Goal: Task Accomplishment & Management: Complete application form

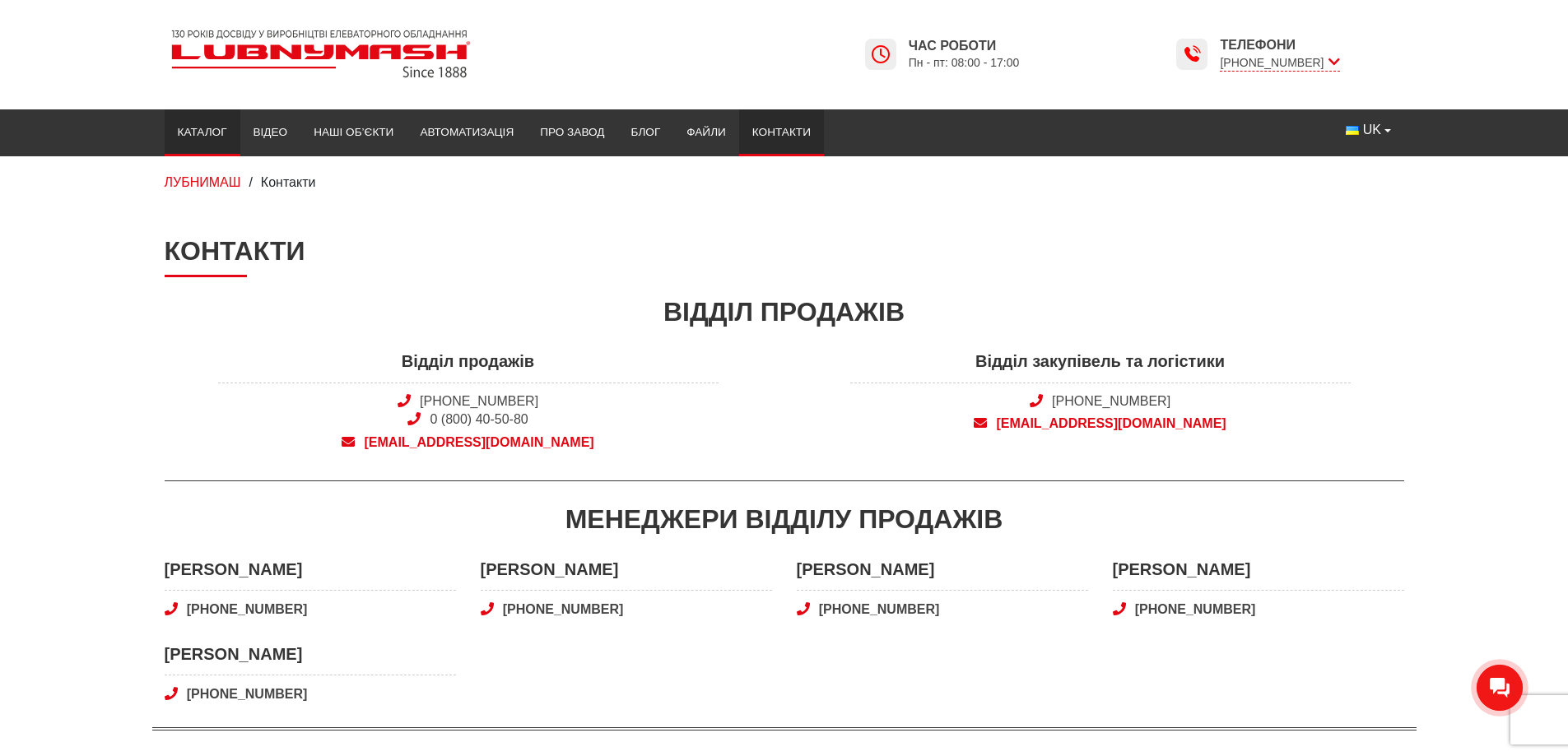
click at [212, 129] on link "Каталог" at bounding box center [202, 132] width 76 height 37
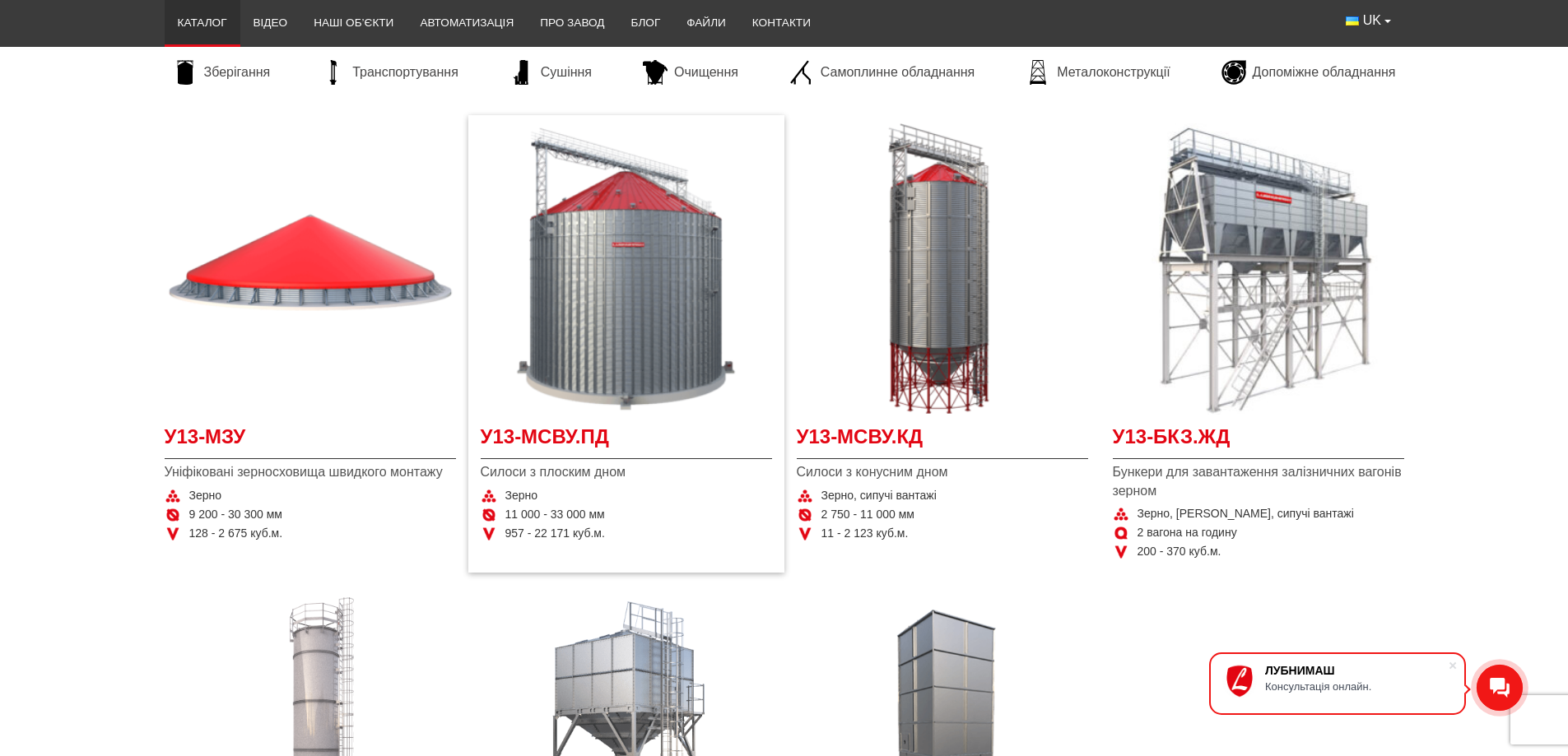
scroll to position [246, 0]
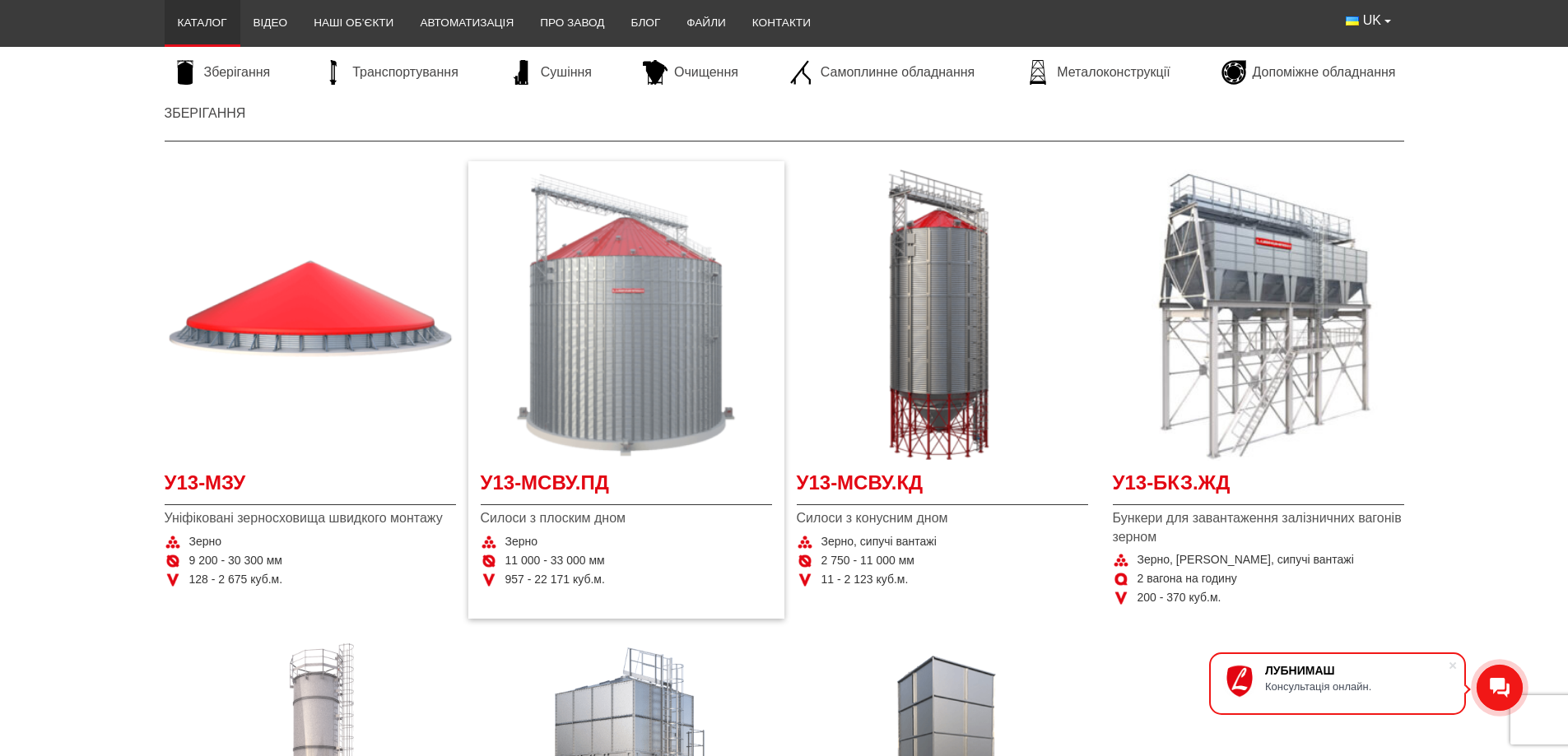
click at [644, 273] on img "Детальніше У13-МСВУ.ПД" at bounding box center [626, 315] width 291 height 291
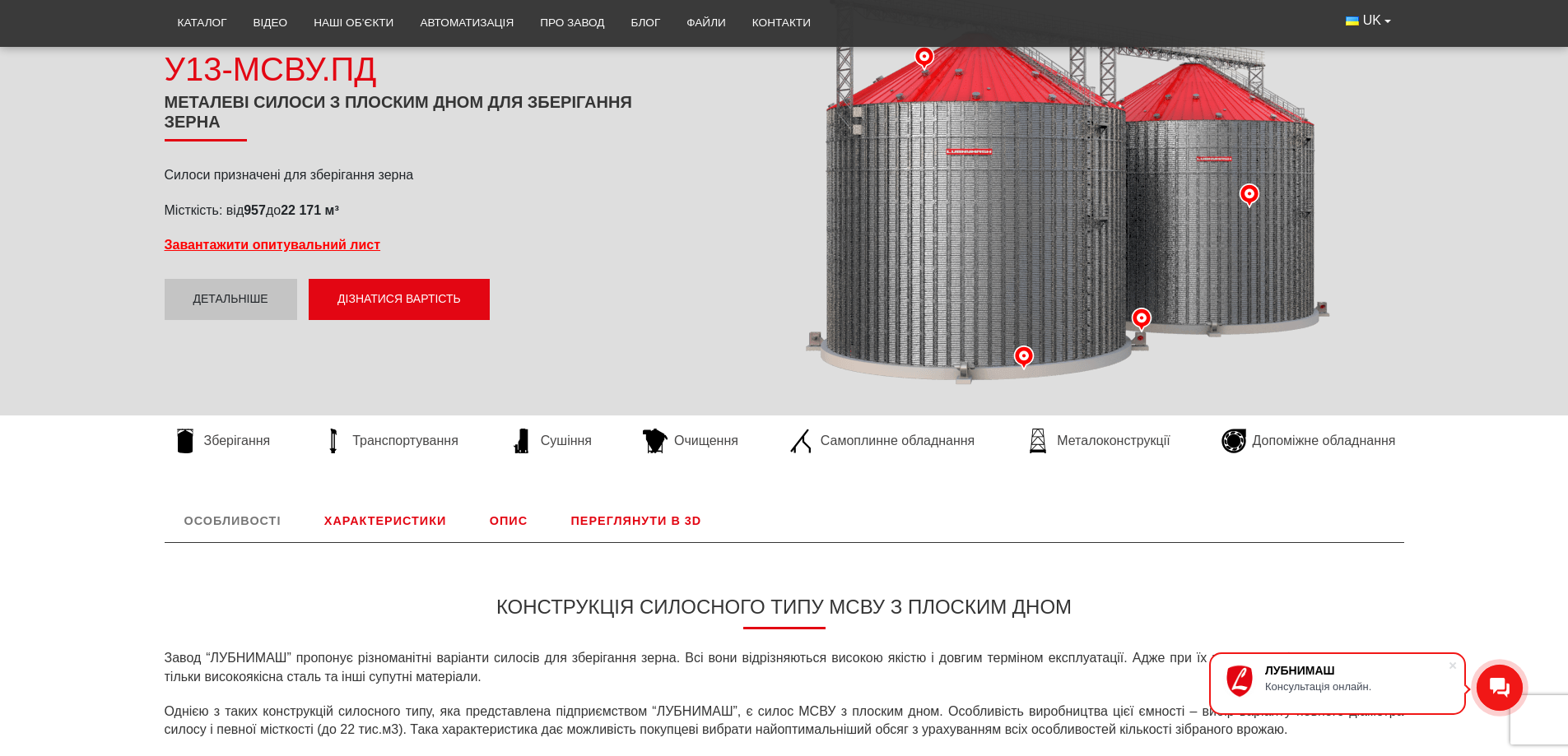
scroll to position [239, 0]
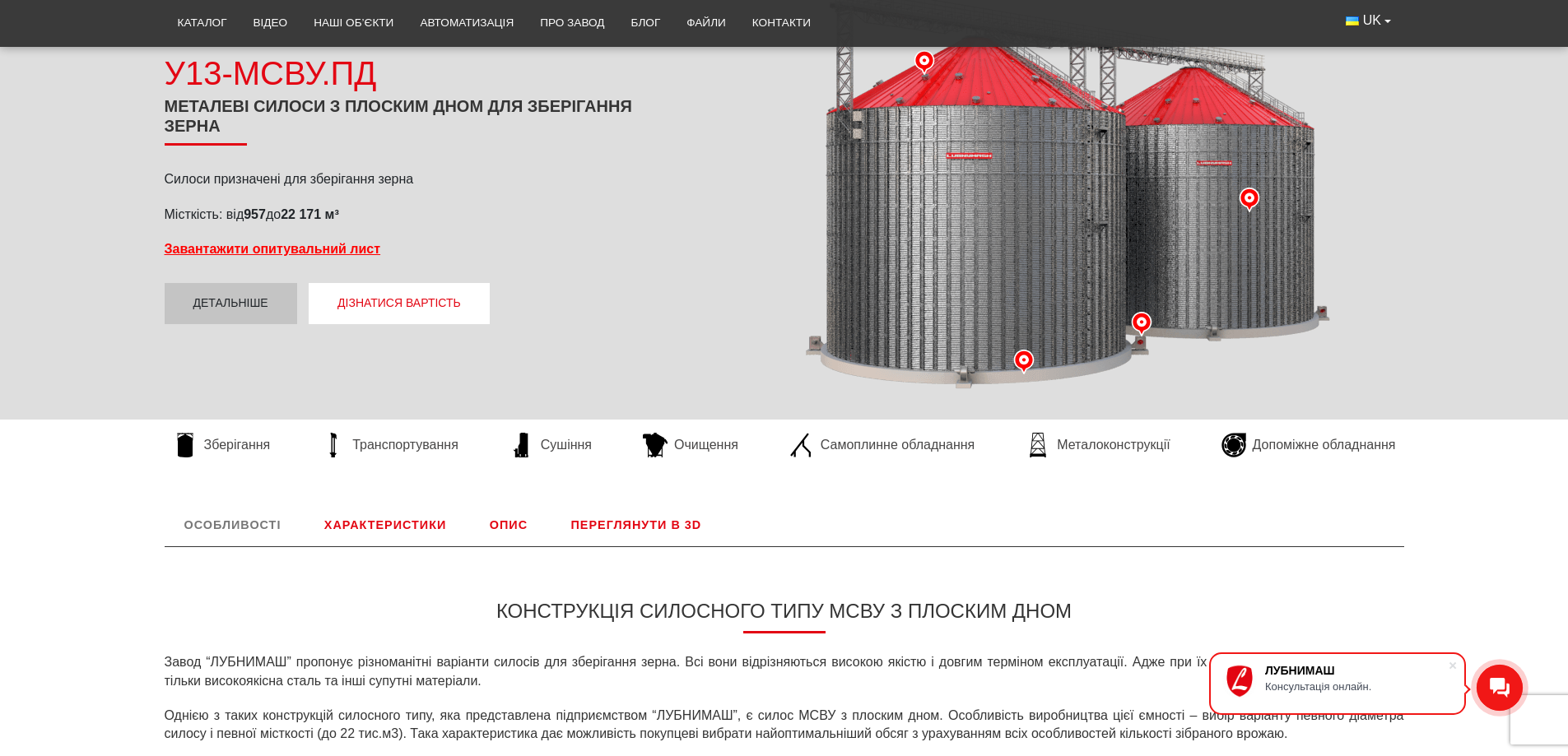
click at [411, 295] on button "Дізнатися вартість" at bounding box center [399, 303] width 181 height 41
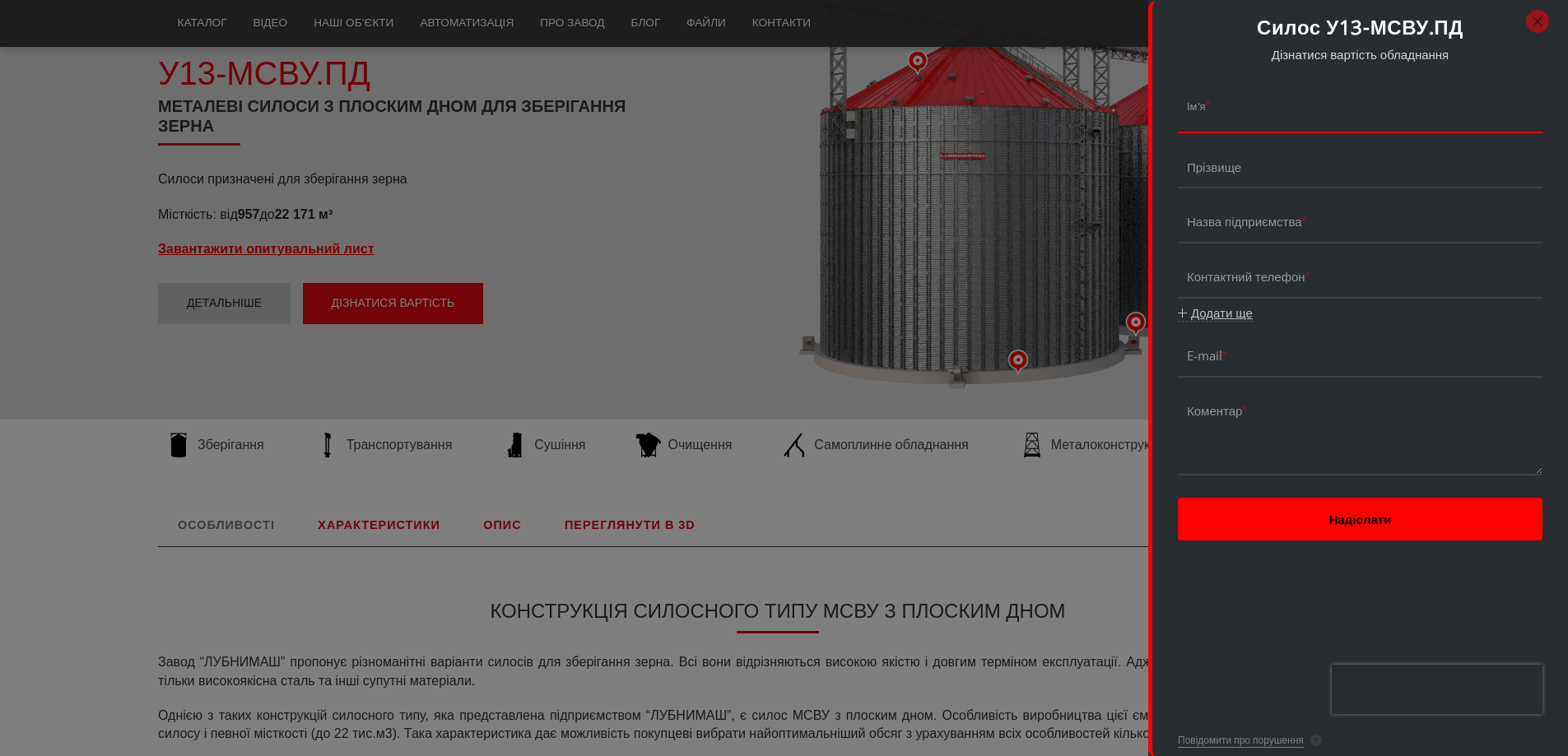
click at [1239, 120] on input "string" at bounding box center [1360, 112] width 364 height 43
type input "[PERSON_NAME]"
click at [1253, 177] on input "string" at bounding box center [1360, 167] width 364 height 43
click at [1231, 220] on input "string" at bounding box center [1360, 222] width 364 height 43
type input "ТОВ "Кіт-Транс""
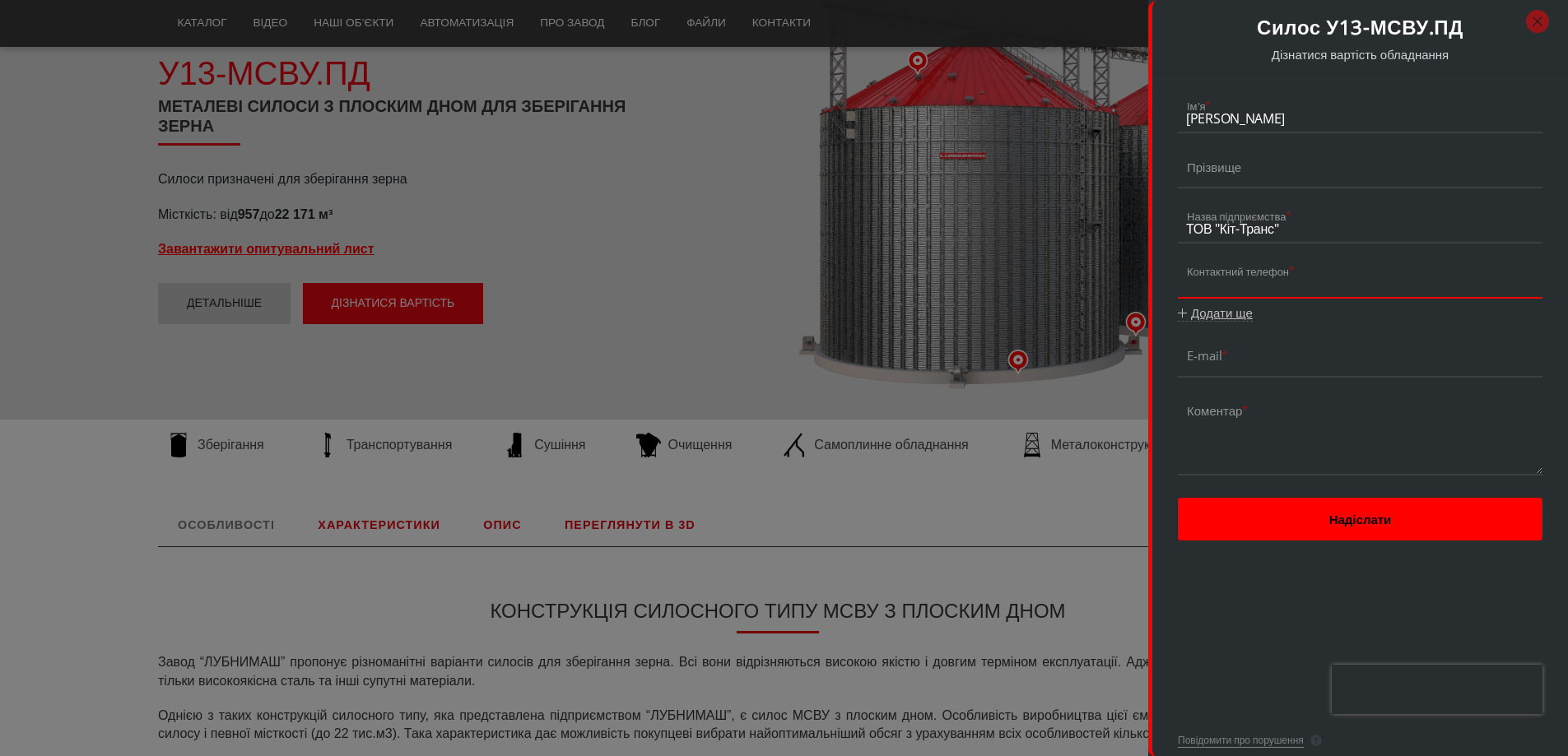
click at [1294, 282] on input "tel" at bounding box center [1360, 278] width 364 height 43
type input "+0 (970) 295-639"
click at [1265, 359] on input "email" at bounding box center [1360, 356] width 364 height 43
type input "[EMAIL_ADDRESS][DOMAIN_NAME]"
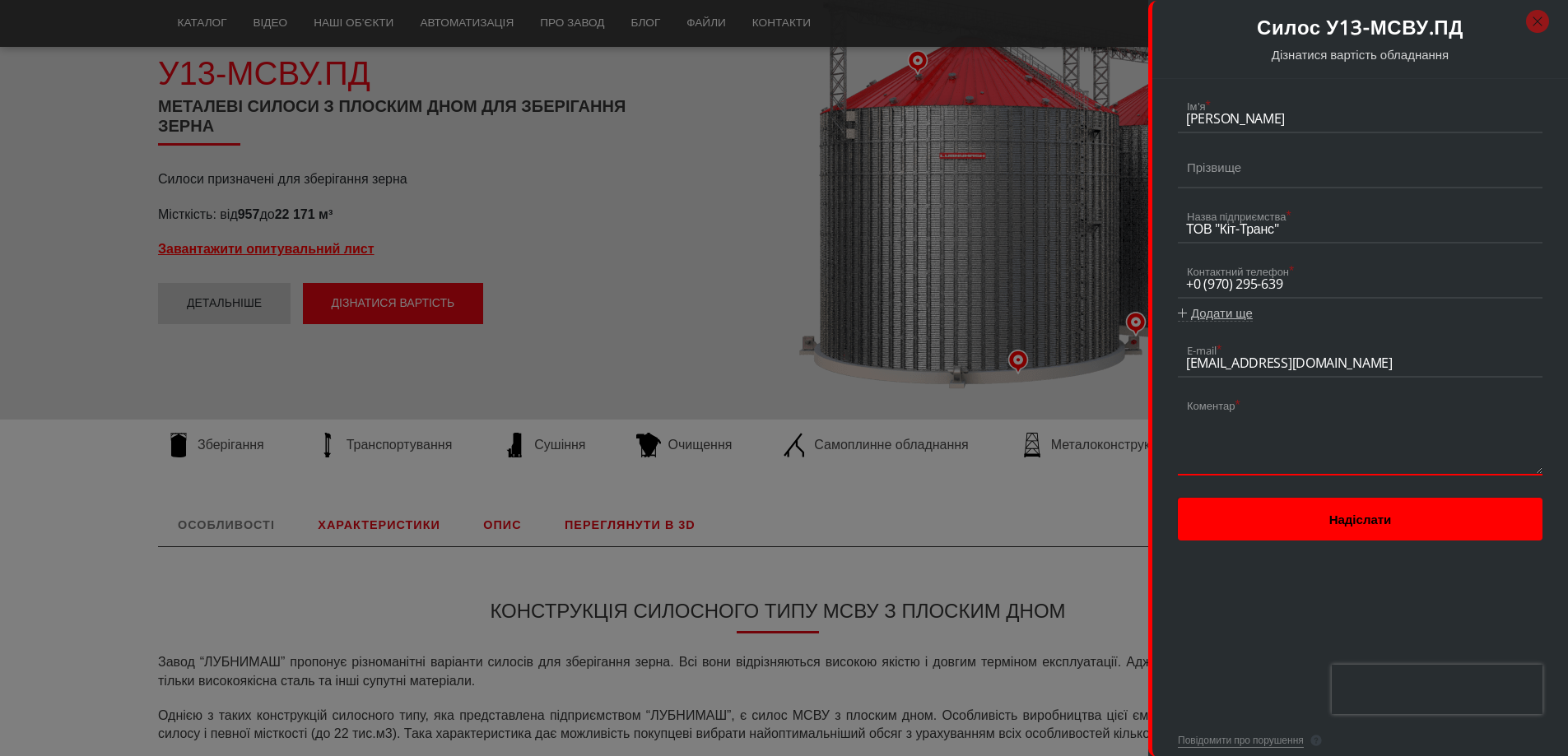
click at [1250, 434] on textarea at bounding box center [1360, 433] width 364 height 86
click at [1186, 436] on textarea "Доброго дня, надайте комерціну пропозицію по силосу 5000м3 з транспортним" at bounding box center [1360, 433] width 364 height 86
click at [1225, 439] on textarea "Доброго дня, надайте комерціну пропозицію на 4 силосу 5000м3 з транспортним" at bounding box center [1360, 433] width 364 height 86
click at [1405, 436] on textarea "Доброго дня, надайте комерціну пропозицію на 4 силоса 5000м3 з транспортним" at bounding box center [1360, 433] width 364 height 86
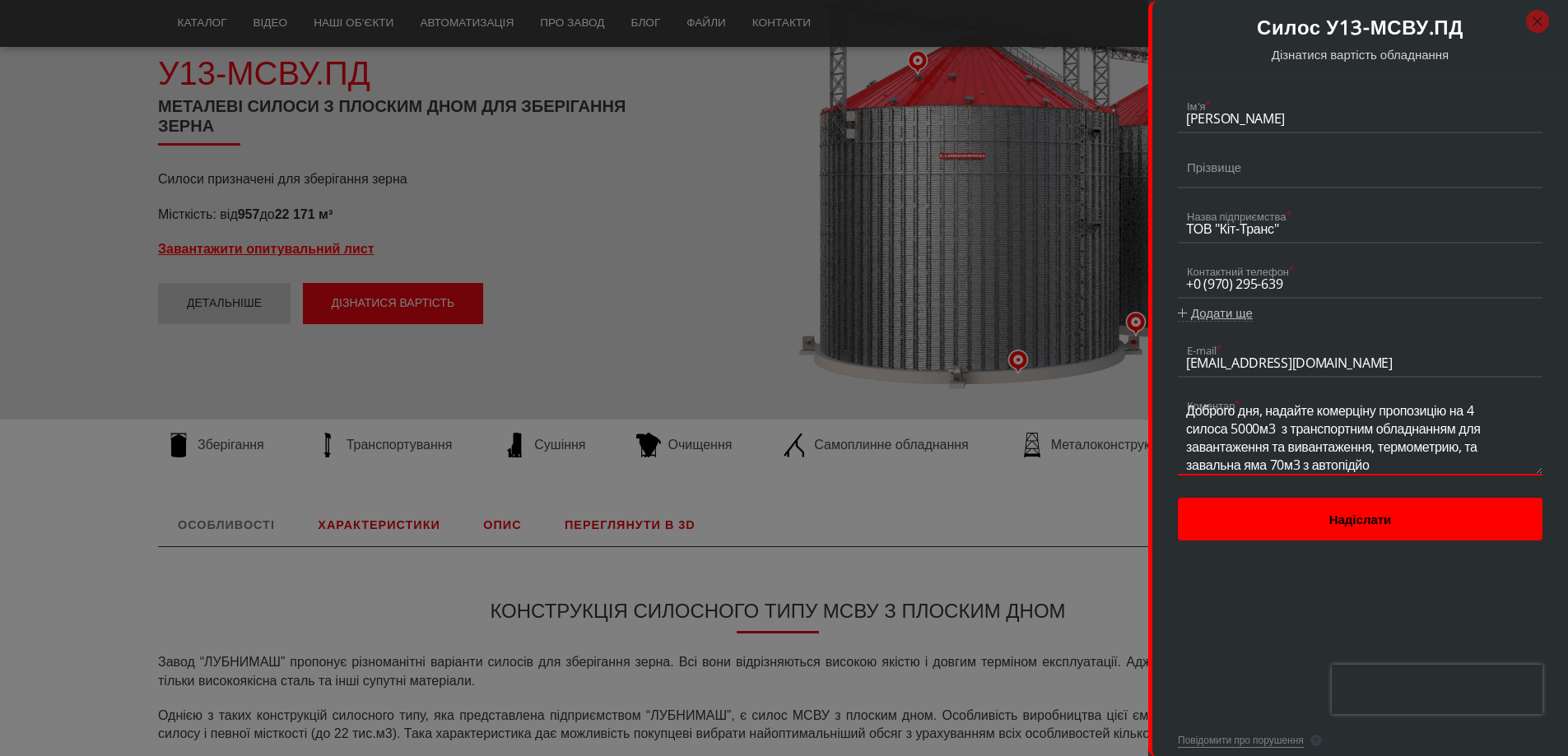
scroll to position [26, 0]
click at [1304, 465] on textarea "Доброго дня, надайте комерціну пропозицію на 4 силоса 5000м3 з транспортним обл…" at bounding box center [1360, 433] width 364 height 86
click at [1409, 466] on textarea "Доброго дня, надайте комерціну пропозицію на 4 силоса 5000м3 з транспортним обл…" at bounding box center [1360, 433] width 364 height 86
click at [1324, 417] on textarea "Доброго дня, надайте комерціну пропозицію на 4 силоса 5000м3 з транспортним обл…" at bounding box center [1360, 433] width 364 height 86
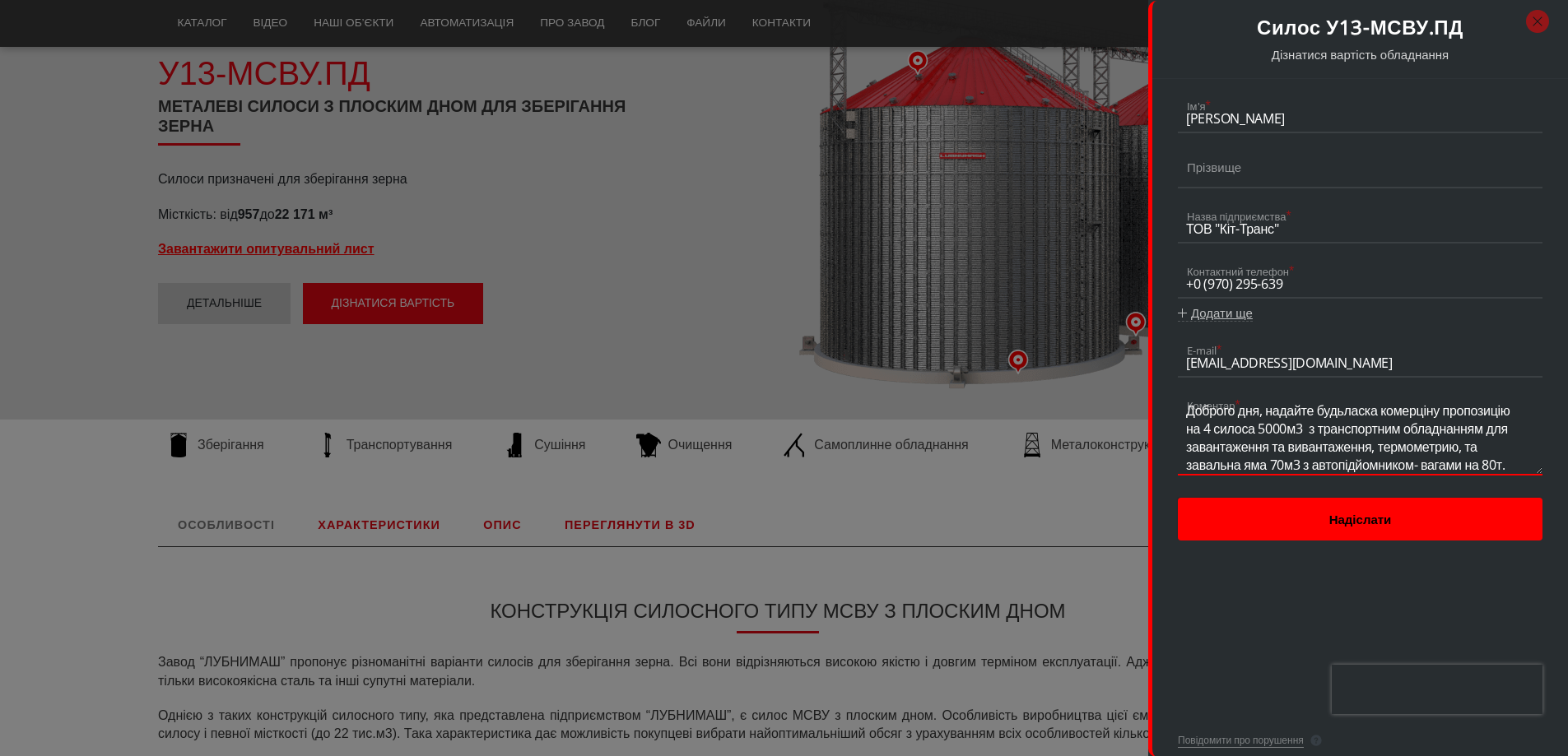
scroll to position [2, 0]
click at [1469, 461] on textarea "Доброго дня, надайте будьласка комерціну пропозицію на 4 силоса 5000м3 з трансп…" at bounding box center [1360, 431] width 364 height 86
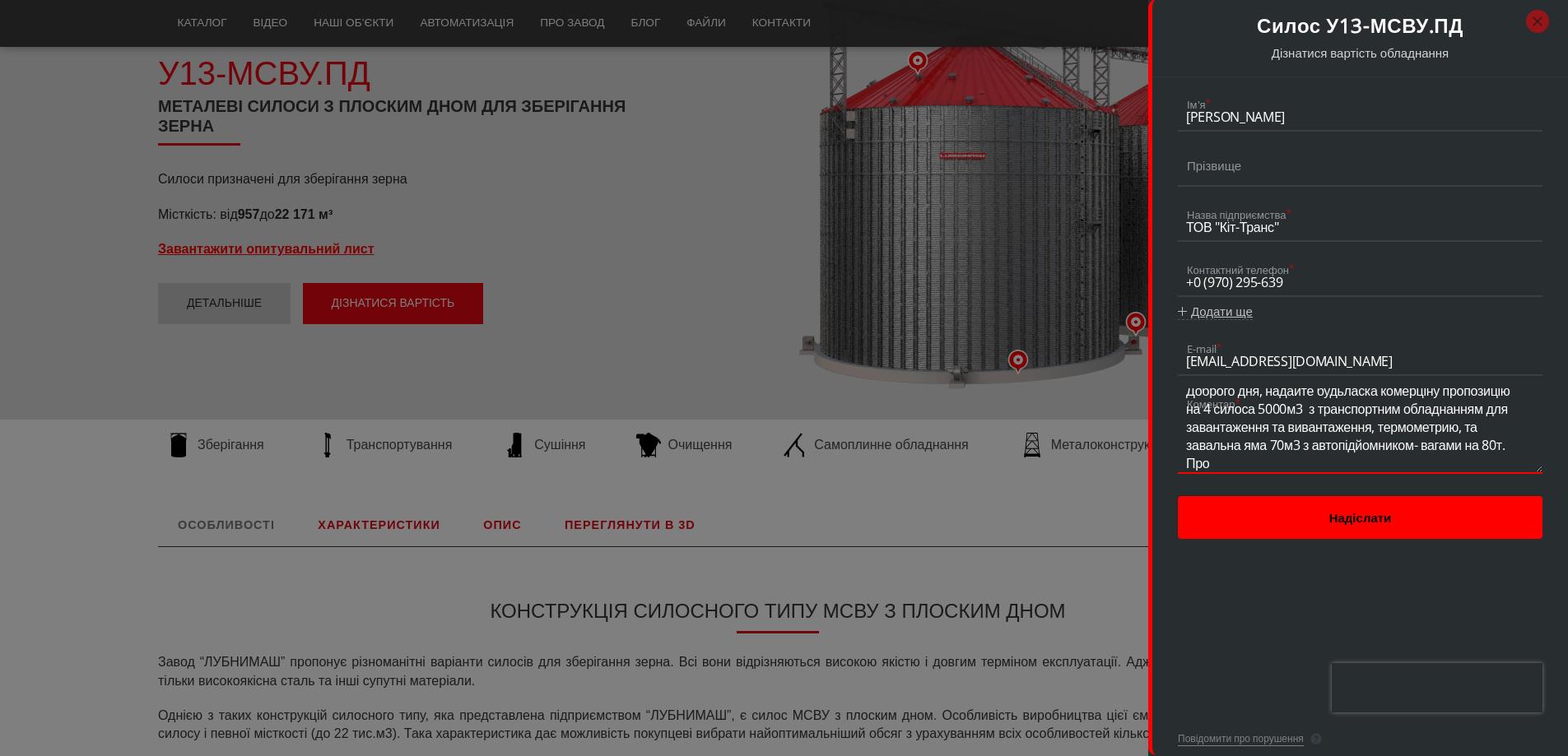
scroll to position [44, 0]
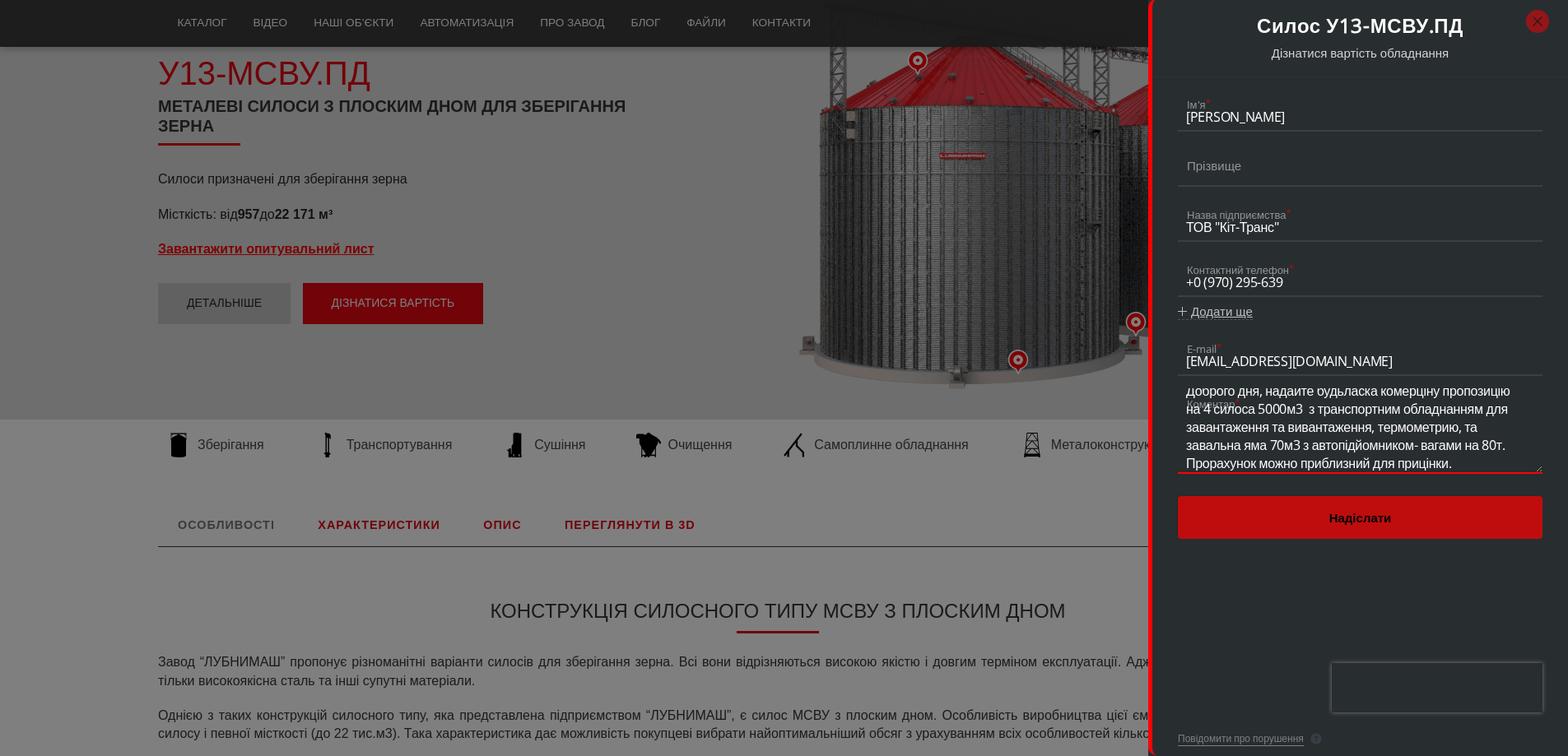
type textarea "Доброго дня, надайте будьласка комерціну пропозицію на 4 силоса 5000м3 з трансп…"
click at [1430, 503] on button "Надіслати" at bounding box center [1360, 518] width 364 height 43
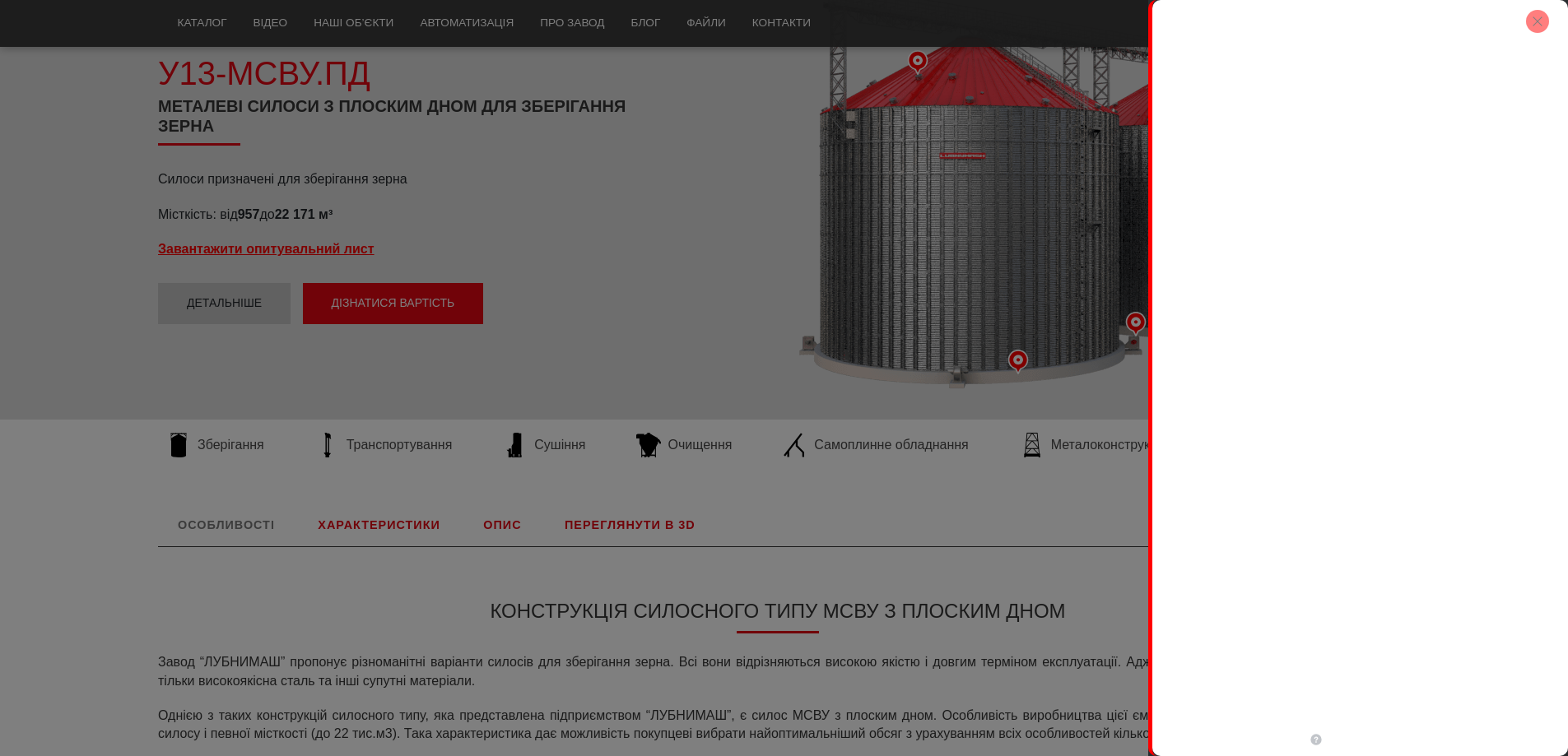
scroll to position [0, 0]
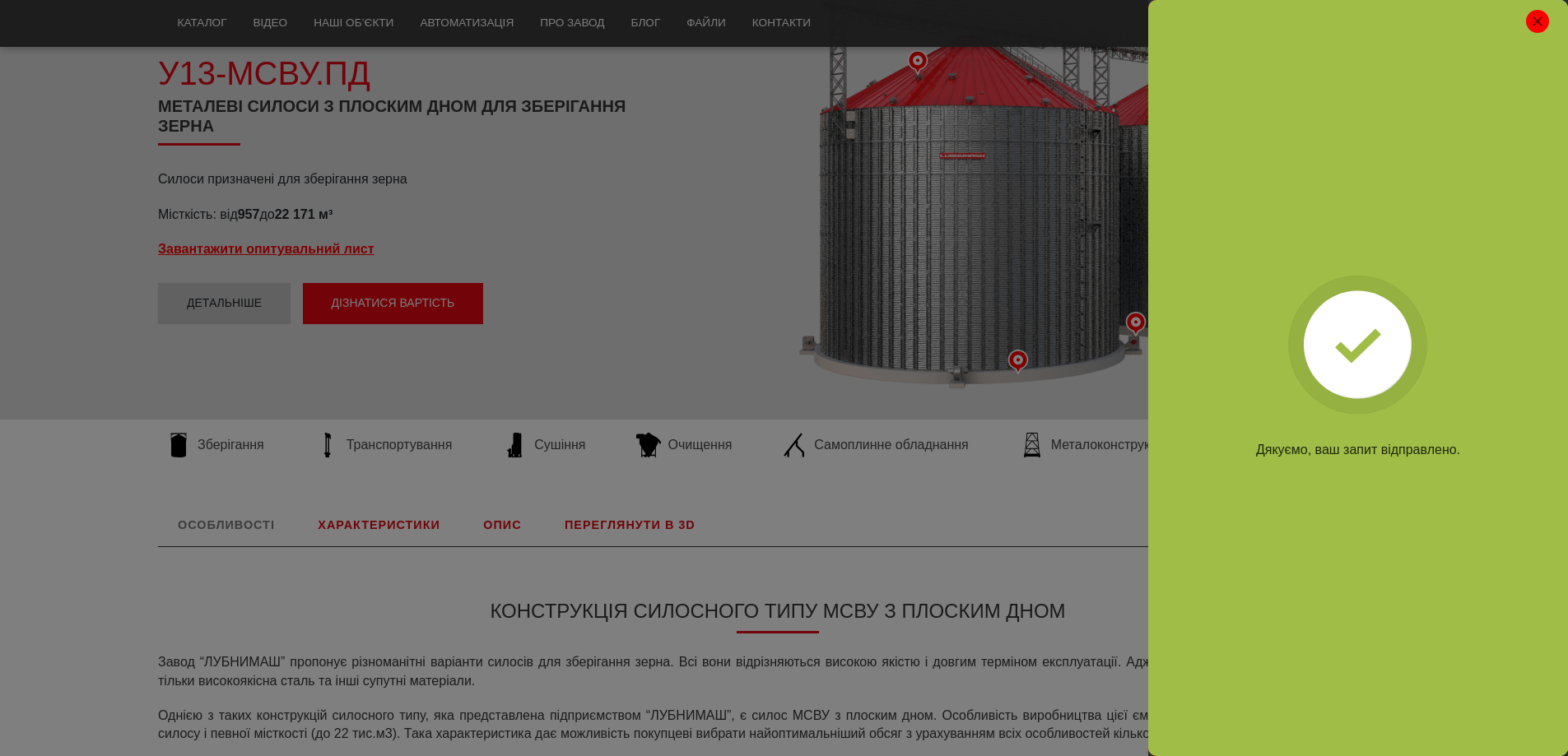
click at [1541, 10] on button "button" at bounding box center [1538, 21] width 23 height 23
